Goal: Book appointment/travel/reservation

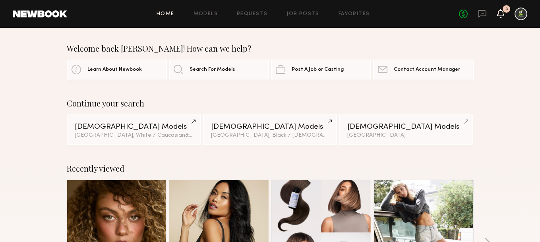
click at [503, 13] on icon at bounding box center [500, 13] width 6 height 6
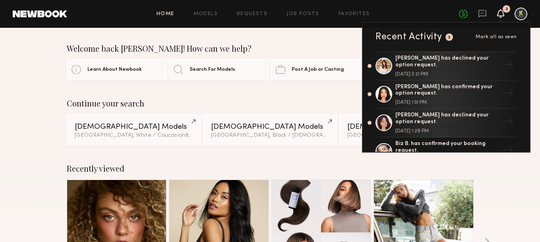
click at [506, 36] on span "Mark all as seen" at bounding box center [495, 37] width 41 height 5
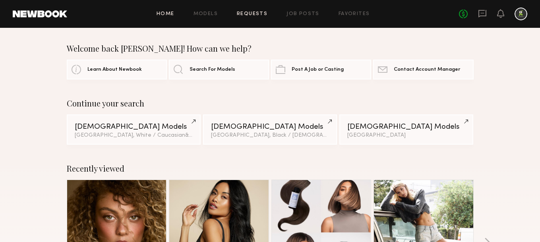
click at [247, 13] on link "Requests" at bounding box center [252, 14] width 31 height 5
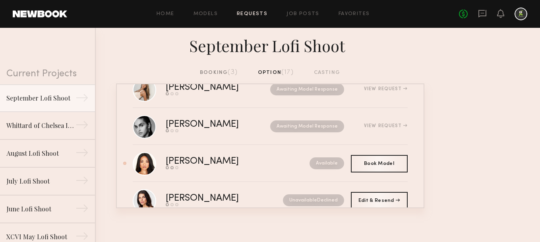
scroll to position [101, 0]
click at [274, 168] on div "Available" at bounding box center [309, 162] width 70 height 12
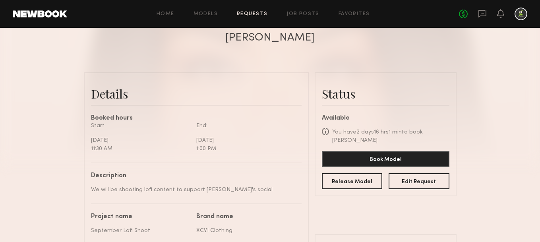
scroll to position [155, 0]
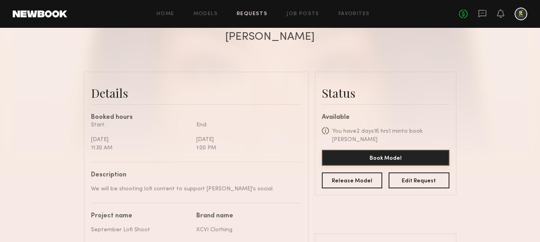
click at [400, 153] on button "Book Model" at bounding box center [385, 158] width 127 height 16
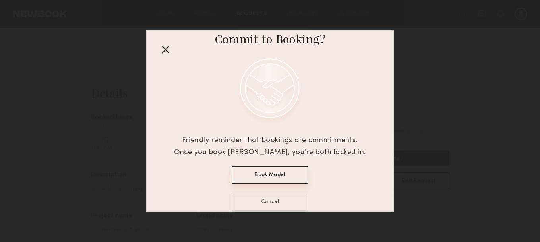
click at [278, 175] on button "Book Model" at bounding box center [270, 174] width 77 height 17
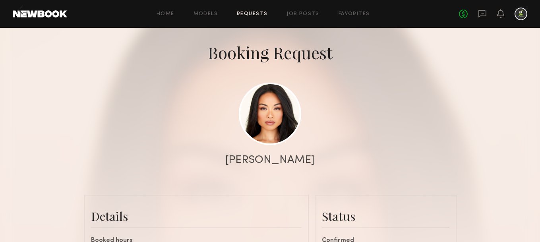
scroll to position [0, 0]
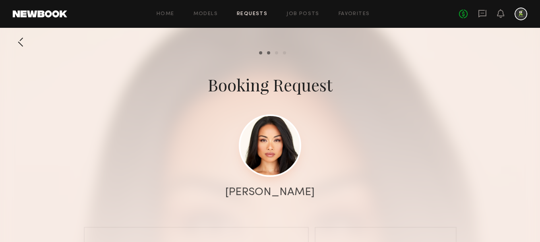
click at [268, 149] on link at bounding box center [270, 145] width 62 height 62
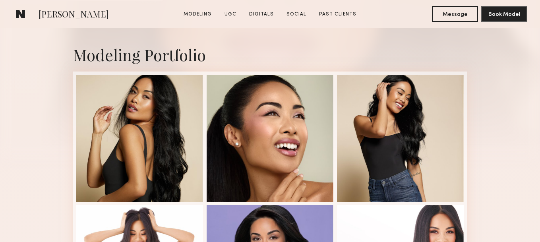
scroll to position [161, 0]
